Goal: Check status: Check status

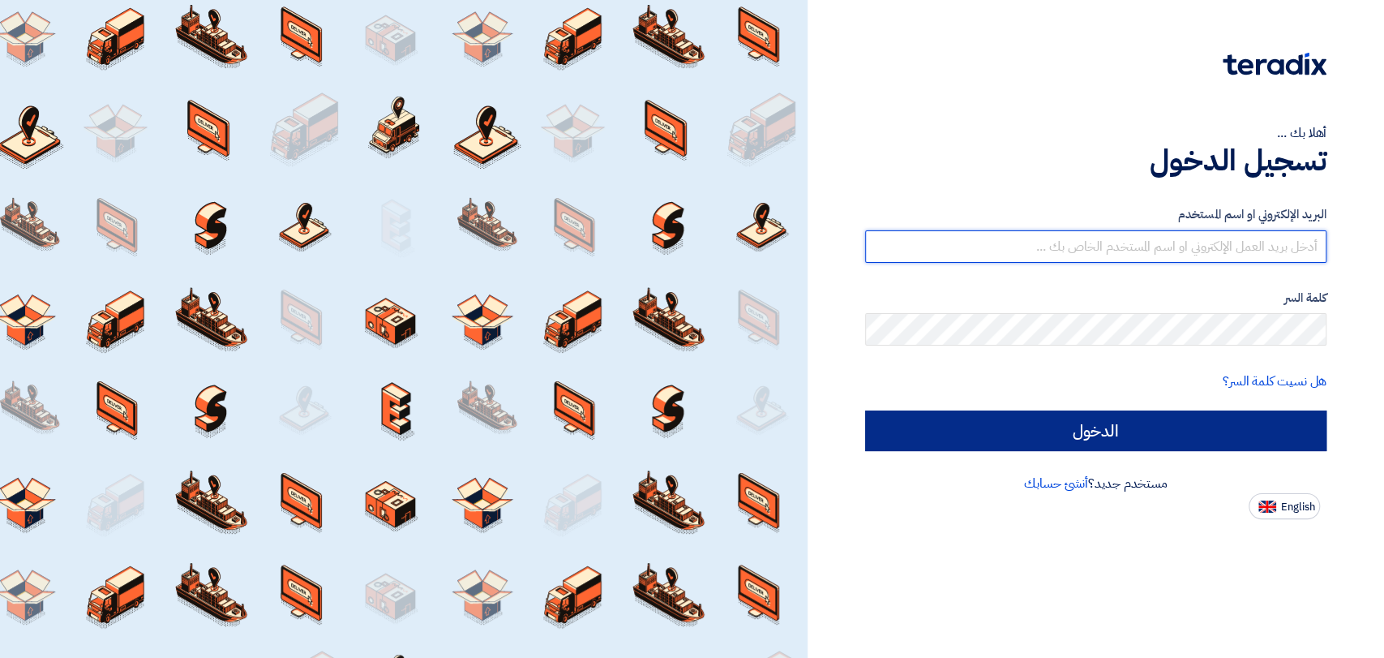
type input "[EMAIL_ADDRESS][DOMAIN_NAME]"
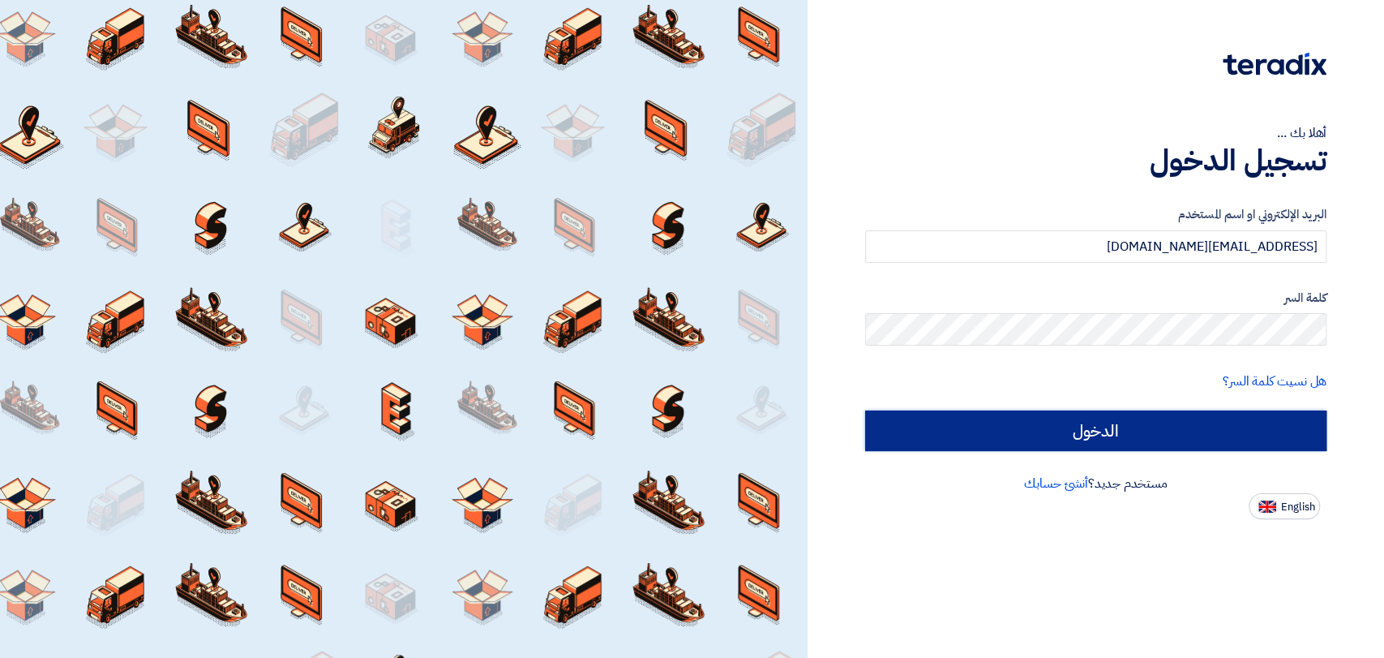
click at [1021, 413] on input "الدخول" at bounding box center [1095, 430] width 461 height 41
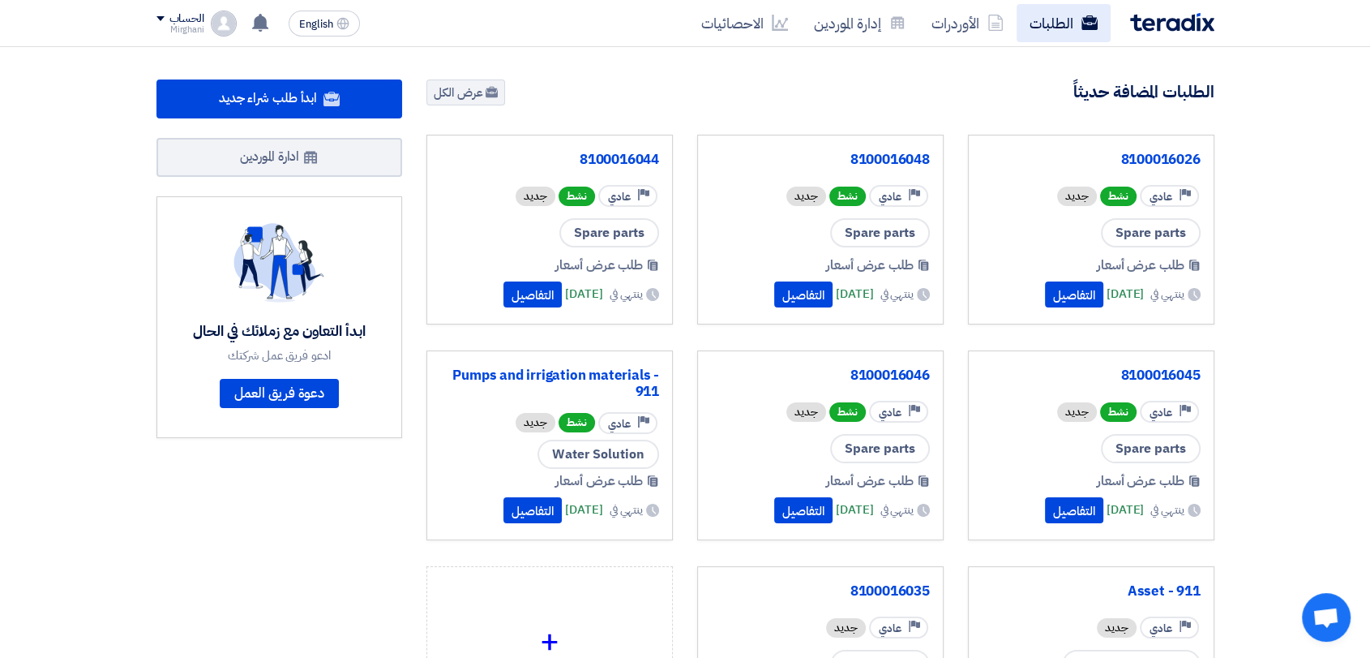
click at [1061, 31] on link "الطلبات" at bounding box center [1064, 23] width 94 height 38
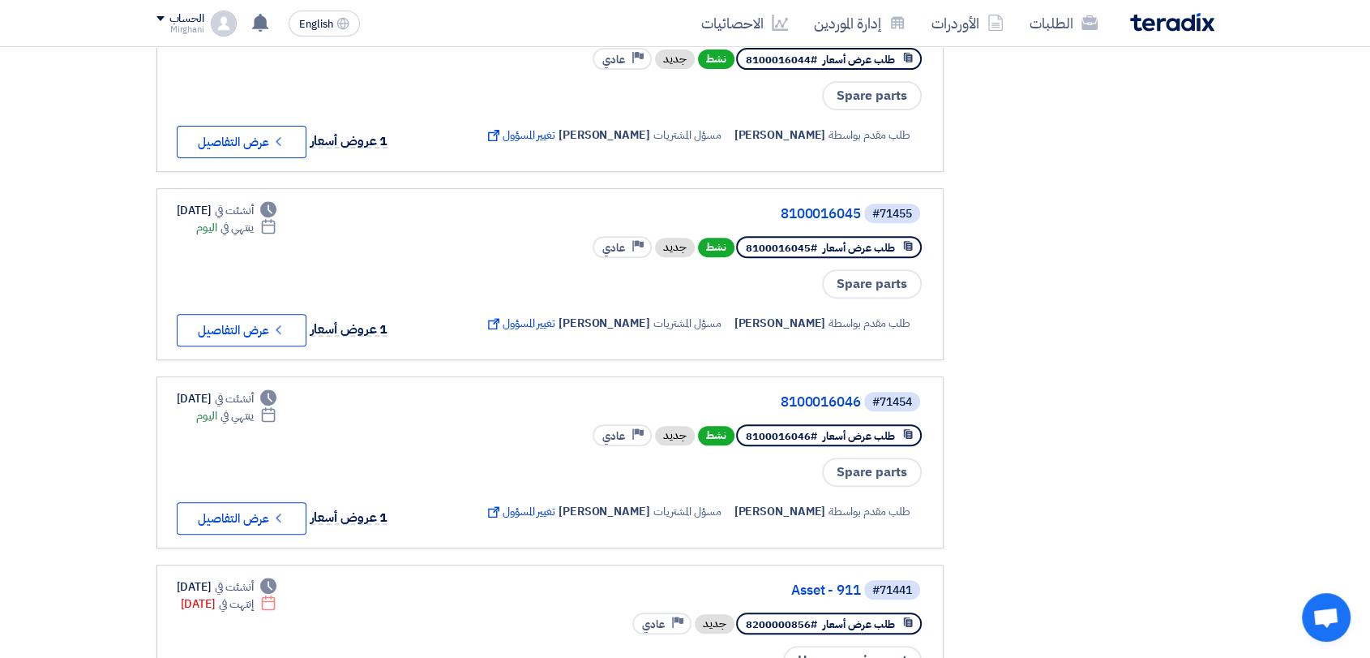
scroll to position [811, 0]
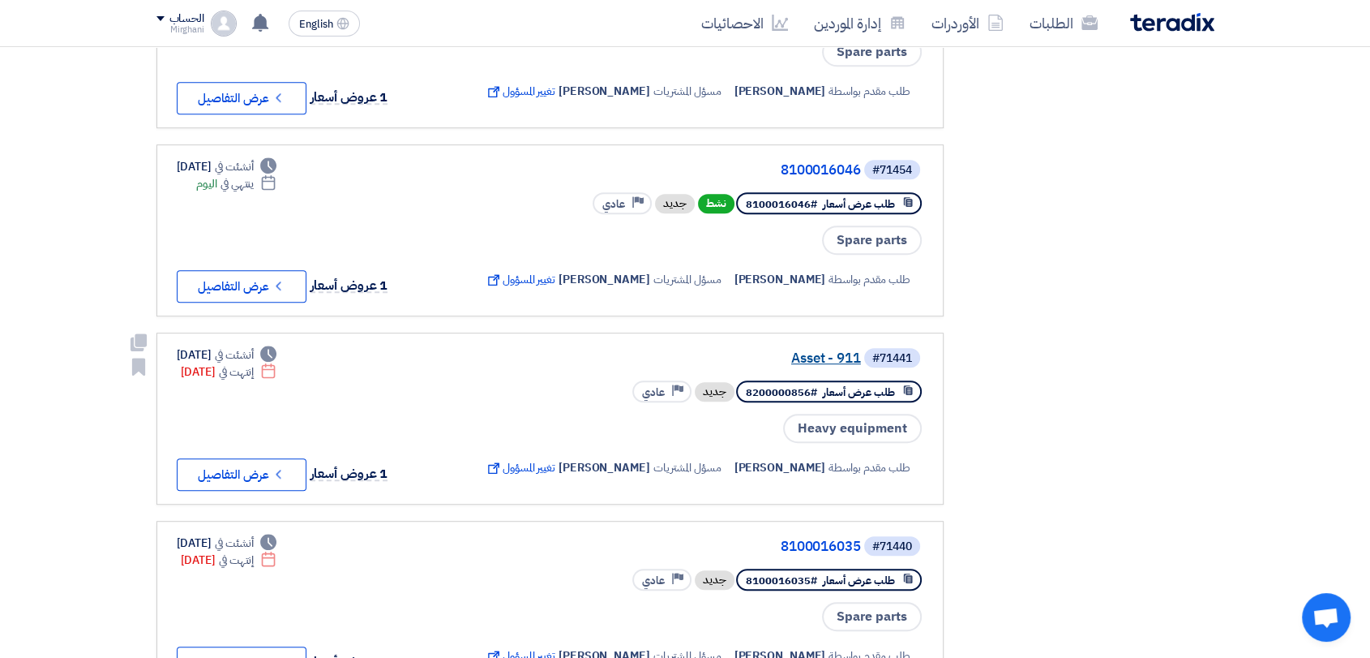
click at [835, 357] on link "Asset - 911" at bounding box center [699, 358] width 324 height 15
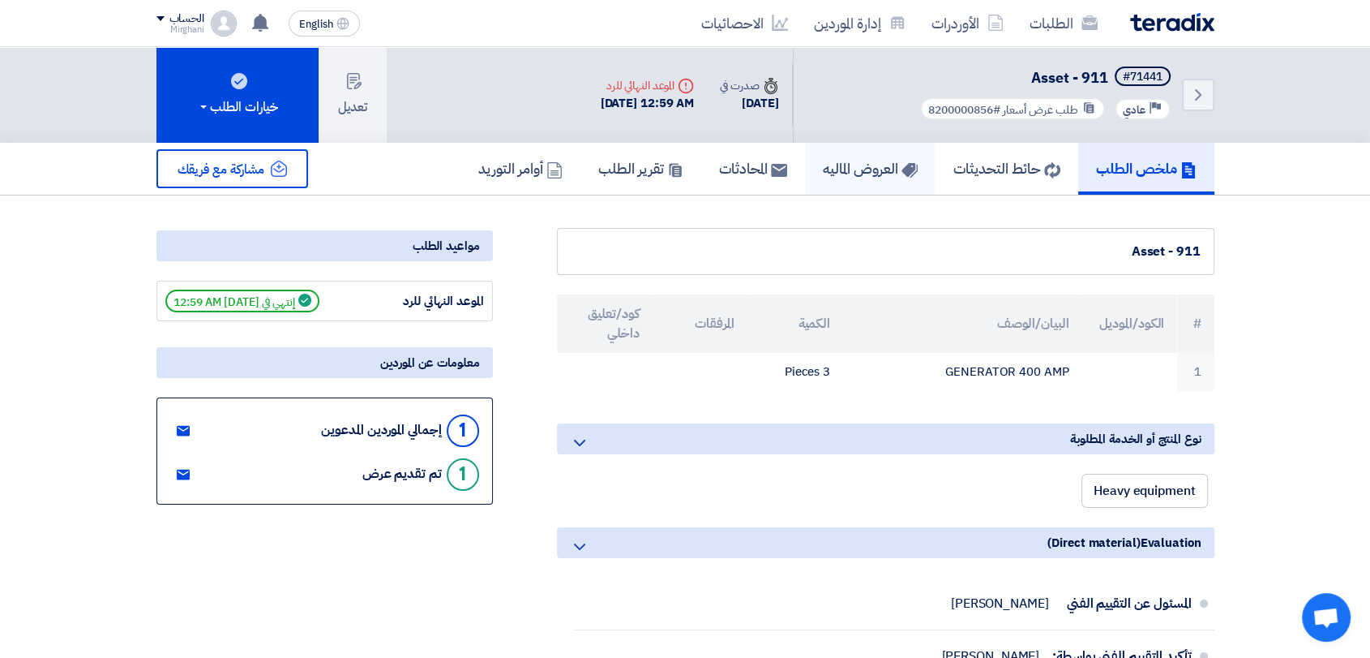
click at [901, 170] on use at bounding box center [909, 170] width 16 height 15
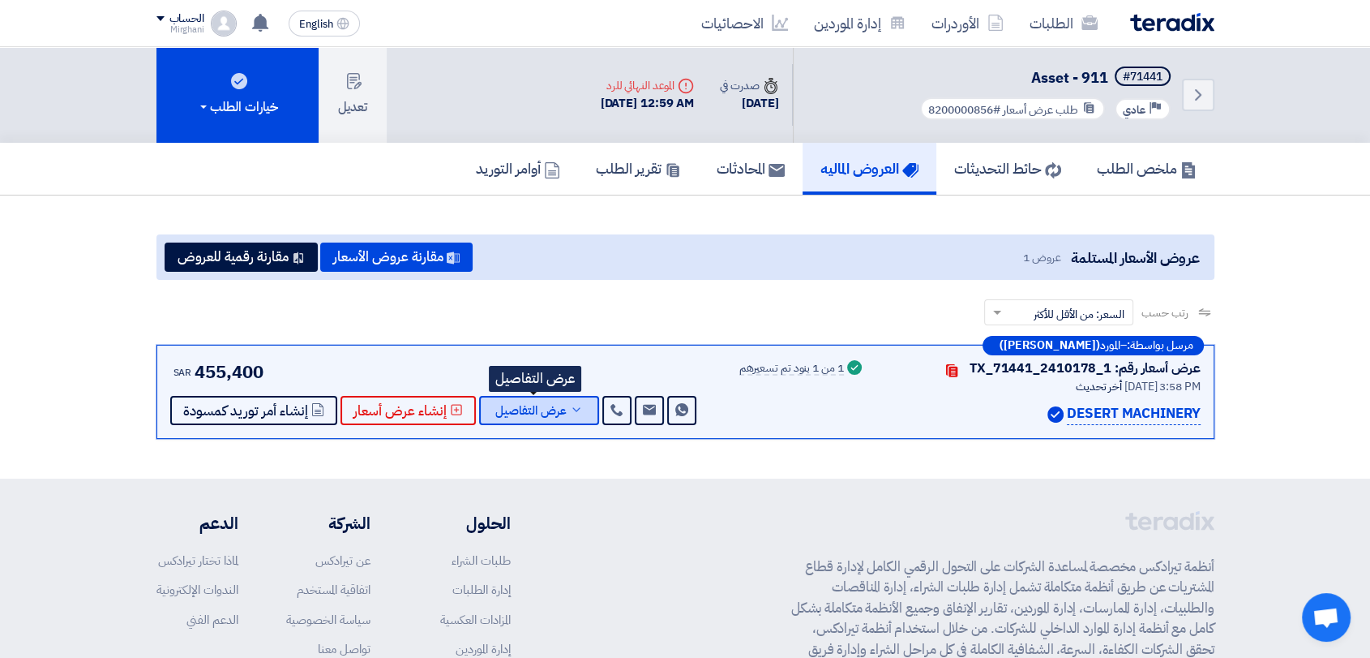
click at [553, 405] on span "عرض التفاصيل" at bounding box center [530, 411] width 71 height 12
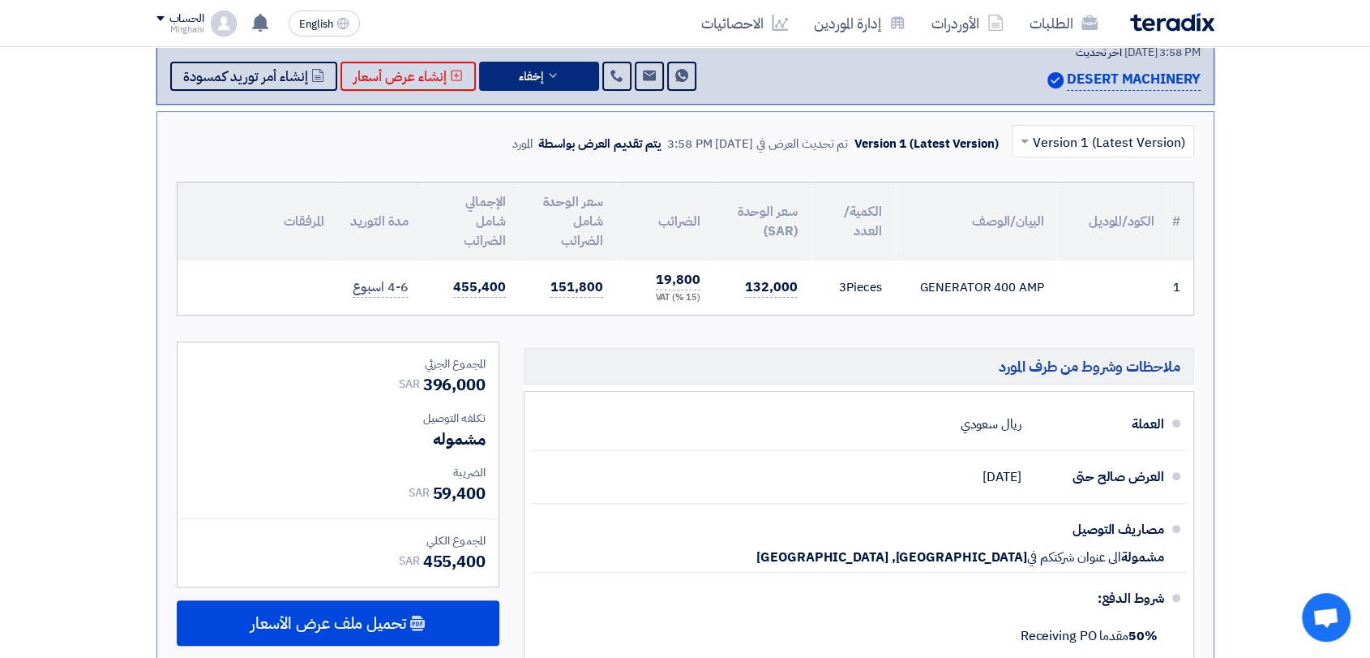
scroll to position [266, 0]
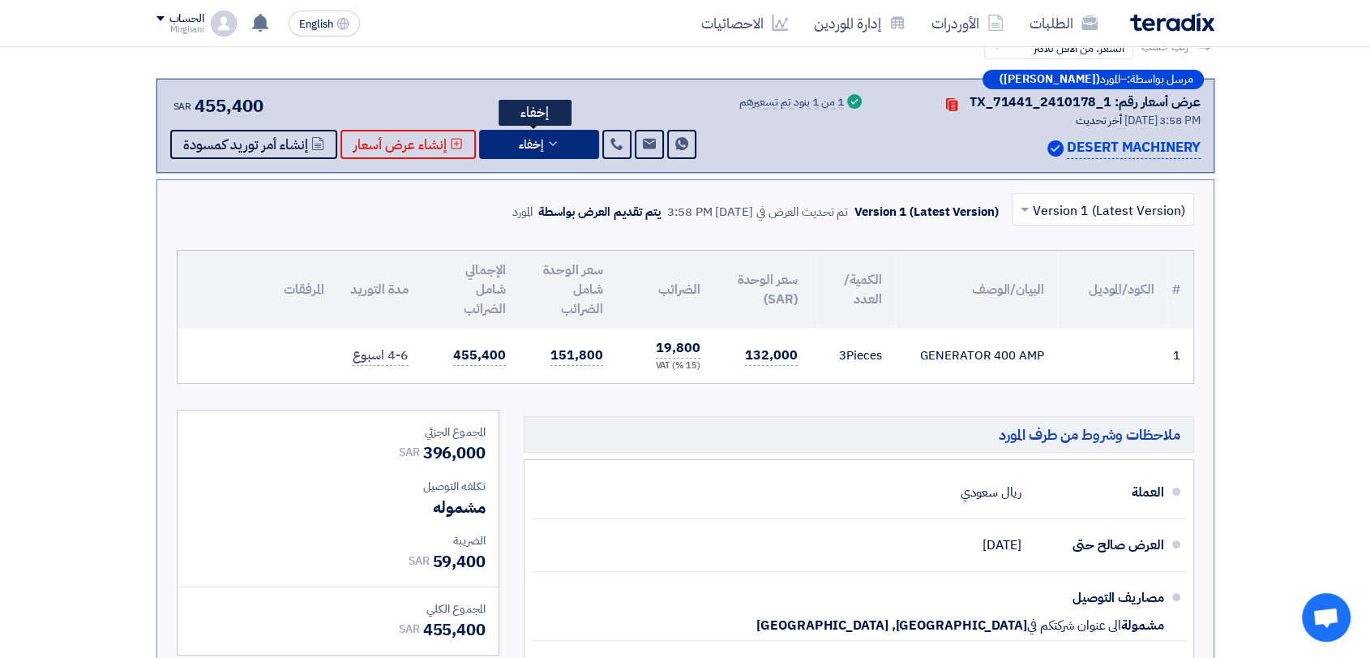
click at [556, 138] on button "إخفاء" at bounding box center [539, 144] width 120 height 29
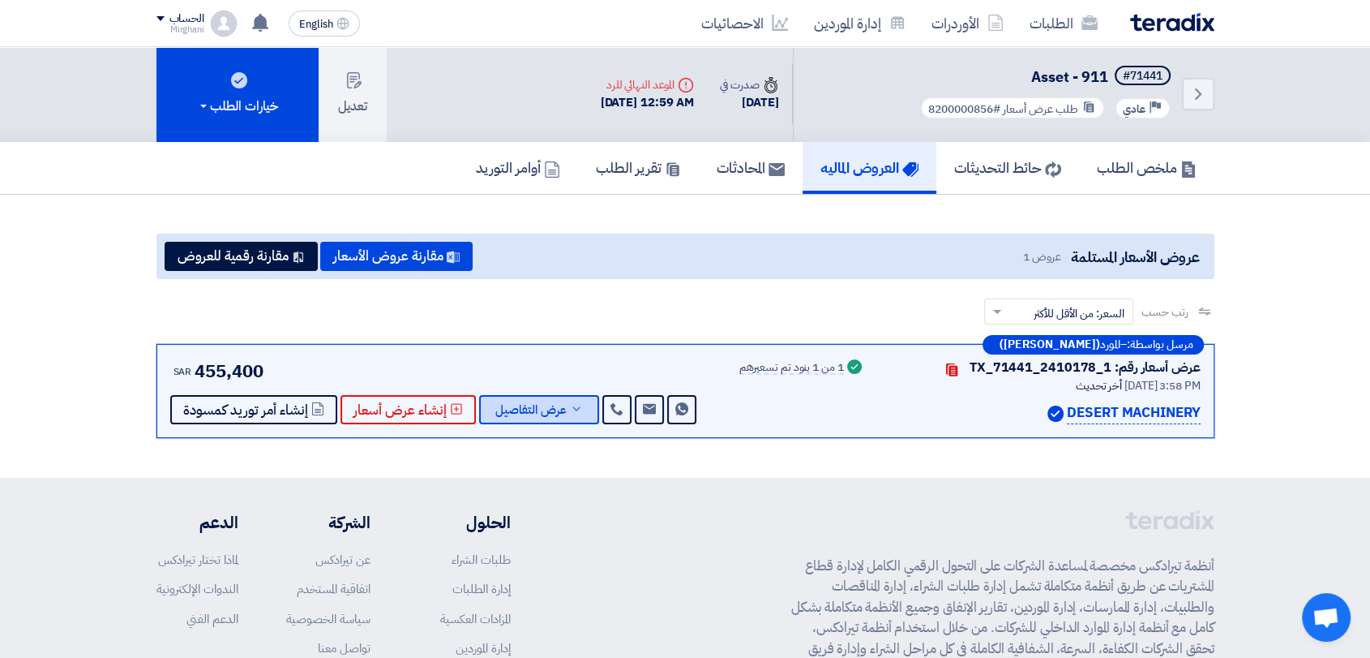
scroll to position [0, 0]
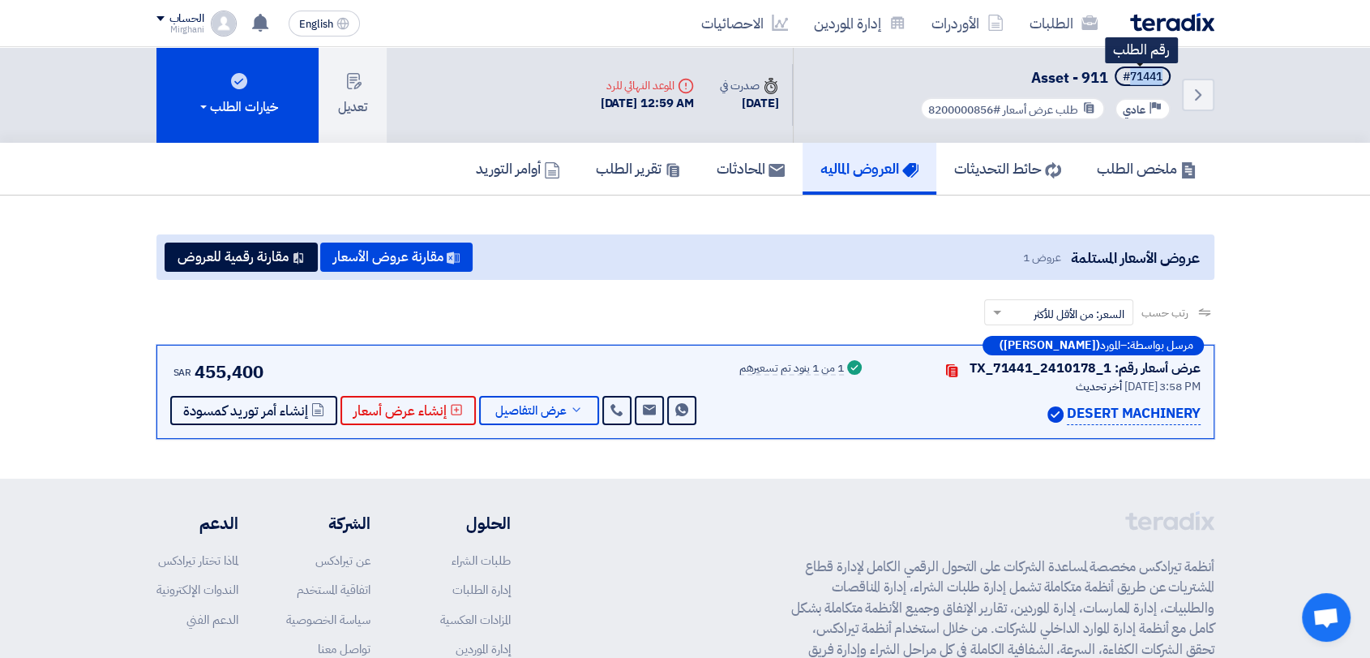
drag, startPoint x: 1130, startPoint y: 77, endPoint x: 1164, endPoint y: 79, distance: 34.1
click at [1164, 79] on span "#71441" at bounding box center [1143, 75] width 56 height 19
copy div "71441"
